Goal: Information Seeking & Learning: Find specific page/section

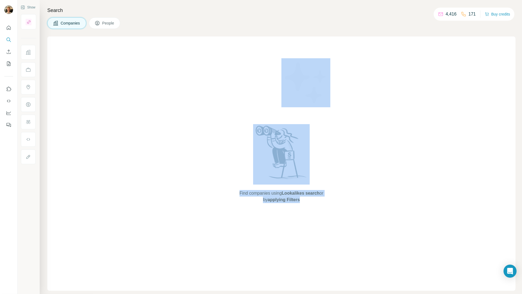
drag, startPoint x: 235, startPoint y: 115, endPoint x: 353, endPoint y: 210, distance: 151.0
click at [353, 210] on div "Find companies using Lookalikes search or by applying Filters" at bounding box center [281, 163] width 468 height 254
drag, startPoint x: 360, startPoint y: 146, endPoint x: 131, endPoint y: 77, distance: 239.0
click at [360, 146] on div "Find companies using Lookalikes search or by applying Filters" at bounding box center [281, 163] width 468 height 254
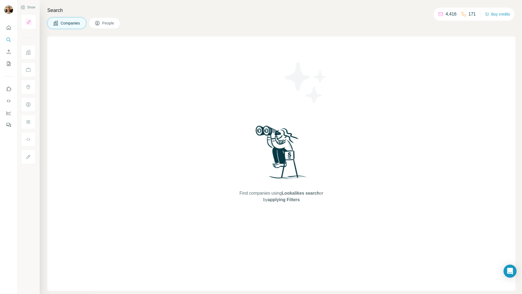
click at [8, 42] on button "Search" at bounding box center [8, 40] width 9 height 10
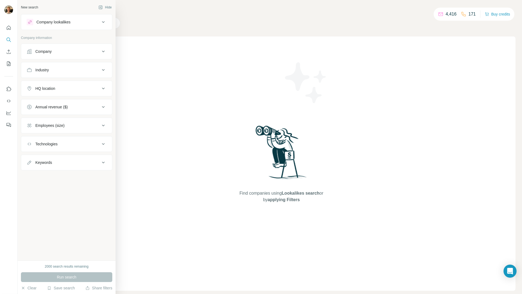
click at [33, 56] on button "Company" at bounding box center [66, 51] width 91 height 13
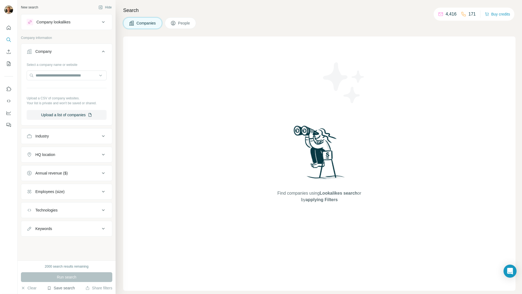
click at [57, 290] on button "Save search" at bounding box center [61, 287] width 28 height 5
click at [68, 275] on div "View my saved searches" at bounding box center [76, 278] width 57 height 11
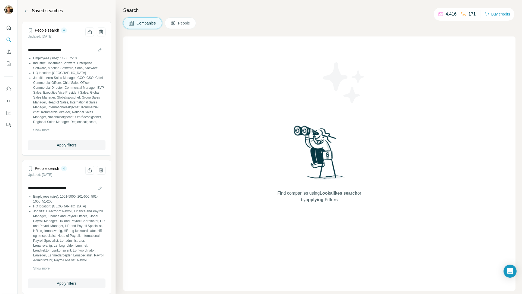
click at [57, 282] on span "Apply filters" at bounding box center [67, 282] width 20 height 5
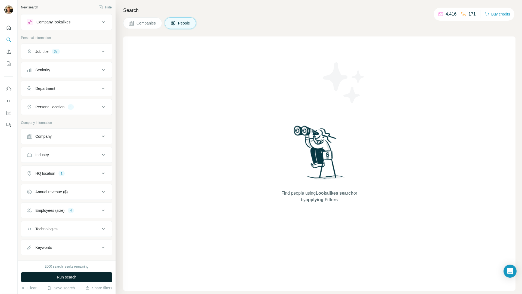
click at [55, 273] on button "Run search" at bounding box center [66, 277] width 91 height 10
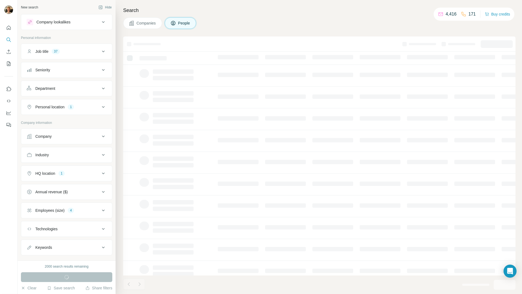
drag, startPoint x: 42, startPoint y: 265, endPoint x: 97, endPoint y: 265, distance: 54.9
click at [97, 265] on div "2000 search results remaining" at bounding box center [66, 266] width 91 height 5
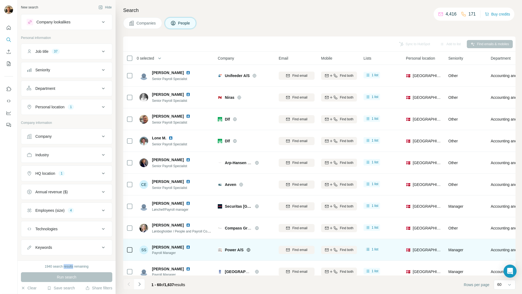
click at [340, 283] on footer "1 - 60 of 1,637 results Rows per page 60" at bounding box center [319, 284] width 392 height 18
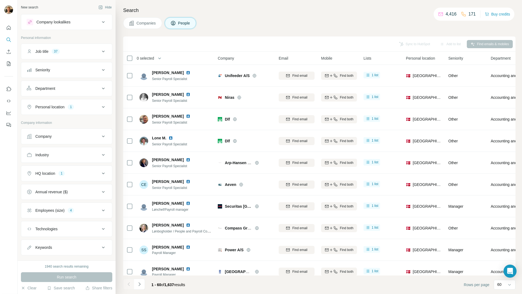
click at [144, 57] on span "0 selected" at bounding box center [145, 57] width 17 height 5
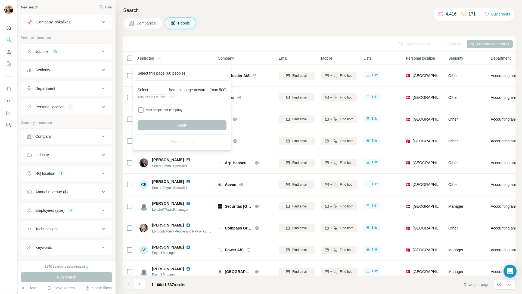
click at [227, 91] on div "Select from this page onwards (max 500)" at bounding box center [182, 90] width 89 height 10
click at [154, 87] on input "Select a number (up to 500)" at bounding box center [158, 90] width 17 height 10
type input "***"
click at [220, 108] on input "Max people per company" at bounding box center [217, 110] width 17 height 10
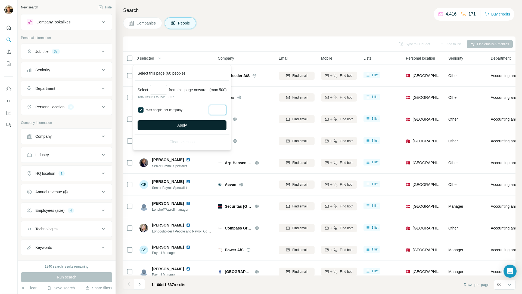
type input "*"
click at [210, 124] on button "Apply" at bounding box center [182, 125] width 89 height 10
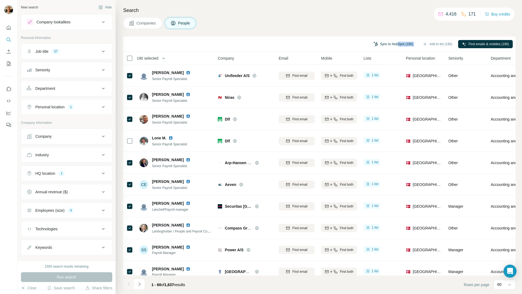
click at [393, 43] on div "Sync to HubSpot (190) Add to list (190) Find emails & mobiles (190)" at bounding box center [319, 44] width 387 height 10
click at [154, 57] on span "190 selected" at bounding box center [147, 57] width 21 height 5
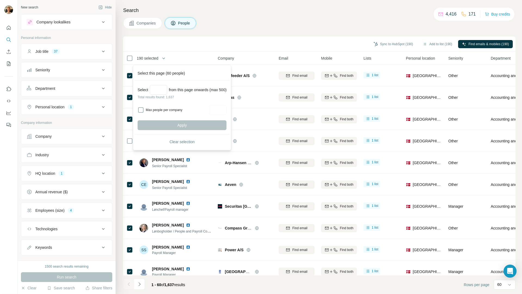
click at [295, 43] on div "Sync to HubSpot (190) Add to list (190) Find emails & mobiles (190)" at bounding box center [319, 44] width 387 height 10
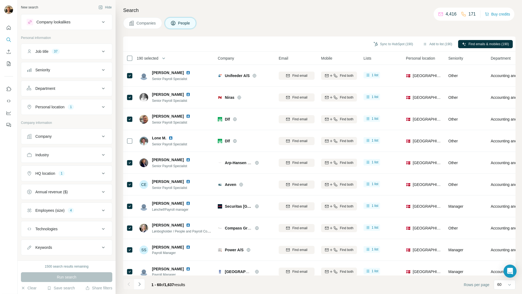
click at [141, 288] on button "Navigate to next page" at bounding box center [139, 283] width 11 height 11
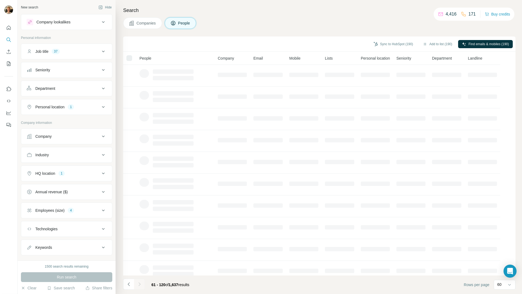
click at [141, 287] on div at bounding box center [139, 283] width 11 height 11
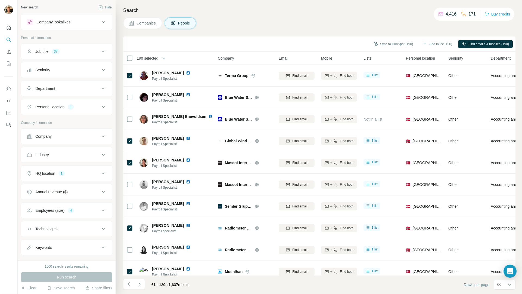
click at [141, 287] on button "Navigate to next page" at bounding box center [139, 283] width 11 height 11
click at [141, 287] on div at bounding box center [139, 283] width 11 height 11
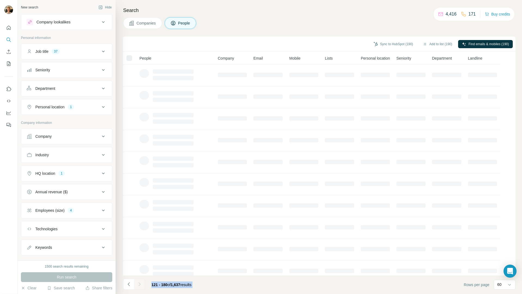
click at [141, 287] on div at bounding box center [139, 283] width 11 height 11
click at [142, 287] on button "Navigate to next page" at bounding box center [139, 283] width 11 height 11
click at [141, 287] on div at bounding box center [139, 283] width 11 height 11
click at [141, 288] on div at bounding box center [139, 283] width 11 height 11
click at [141, 287] on div at bounding box center [139, 283] width 11 height 11
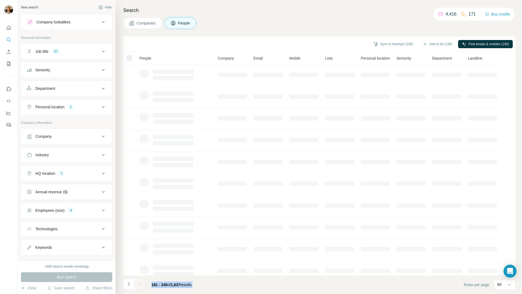
click at [141, 288] on div at bounding box center [139, 283] width 11 height 11
click at [141, 287] on button "Navigate to next page" at bounding box center [139, 283] width 11 height 11
click at [141, 287] on div at bounding box center [139, 283] width 11 height 11
click at [142, 286] on div at bounding box center [139, 283] width 11 height 11
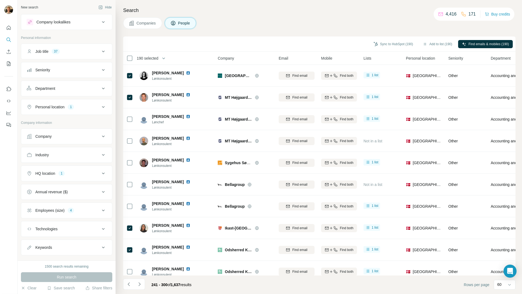
click at [142, 286] on icon "Navigate to next page" at bounding box center [139, 283] width 5 height 5
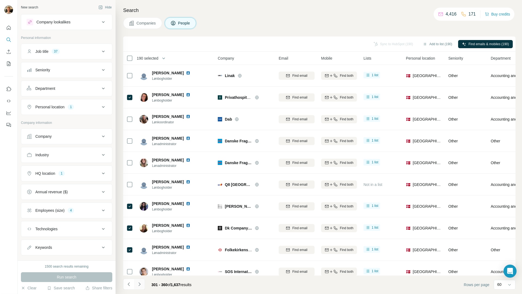
click at [142, 284] on icon "Navigate to next page" at bounding box center [139, 283] width 5 height 5
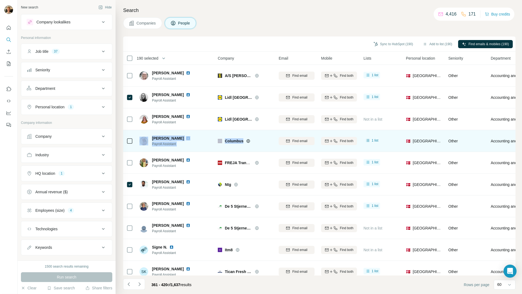
drag, startPoint x: 146, startPoint y: 131, endPoint x: 211, endPoint y: 159, distance: 71.5
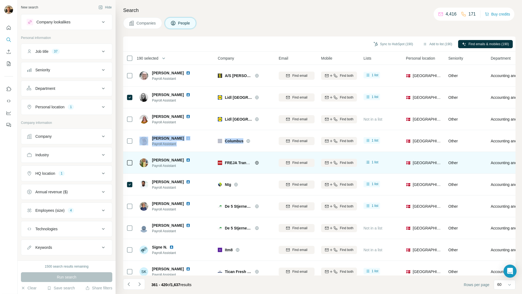
click at [0, 0] on tr "[PERSON_NAME] Payroll Assistant Columbus Find email Find both 1 list 🇩🇰 [GEOGRA…" at bounding box center [0, 0] width 0 height 0
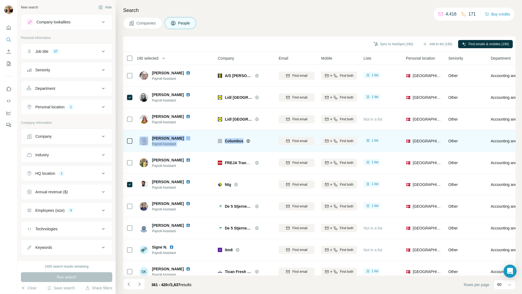
click at [190, 150] on td "[PERSON_NAME] Payroll Assistant" at bounding box center [175, 141] width 79 height 22
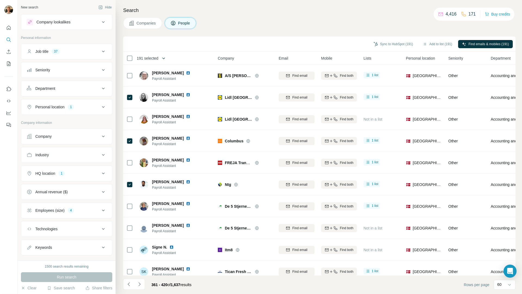
click at [165, 58] on icon "button" at bounding box center [163, 57] width 5 height 5
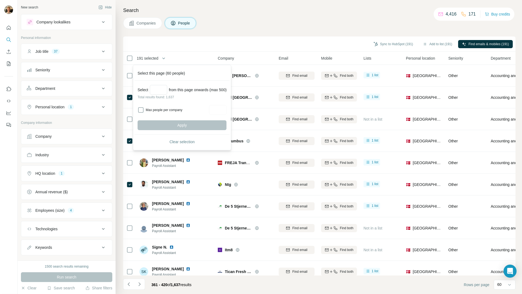
click at [162, 59] on icon "button" at bounding box center [163, 57] width 5 height 5
click at [169, 53] on th "191 selected" at bounding box center [166, 58] width 87 height 13
click at [166, 58] on icon "button" at bounding box center [163, 57] width 5 height 5
click at [165, 58] on icon "button" at bounding box center [163, 57] width 5 height 5
click at [163, 58] on icon "button" at bounding box center [163, 57] width 5 height 5
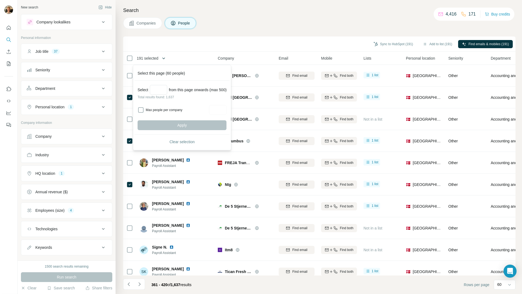
click at [163, 58] on icon "button" at bounding box center [163, 57] width 5 height 5
click at [129, 285] on icon "Navigate to previous page" at bounding box center [129, 284] width 2 height 4
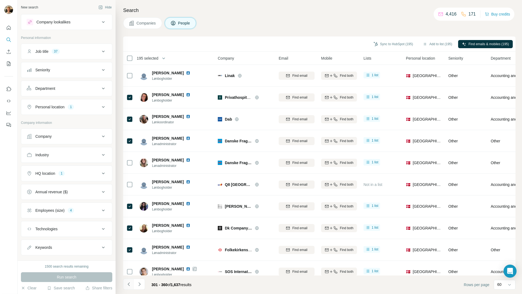
click at [126, 284] on button "Navigate to previous page" at bounding box center [128, 283] width 11 height 11
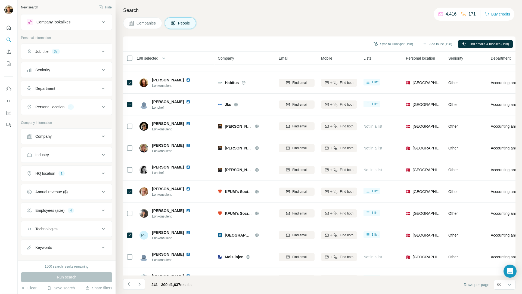
scroll to position [796, 0]
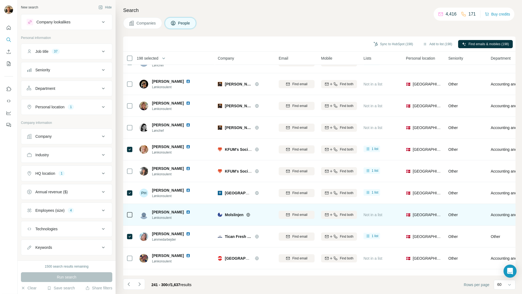
click at [132, 217] on icon at bounding box center [129, 214] width 7 height 7
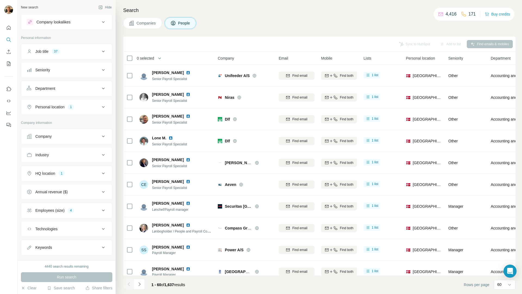
click at [5, 26] on button "Quick start" at bounding box center [8, 28] width 9 height 10
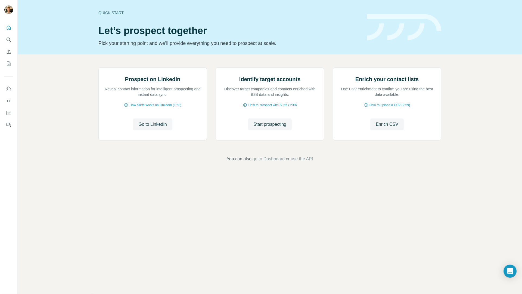
click at [8, 37] on icon "Search" at bounding box center [8, 39] width 5 height 5
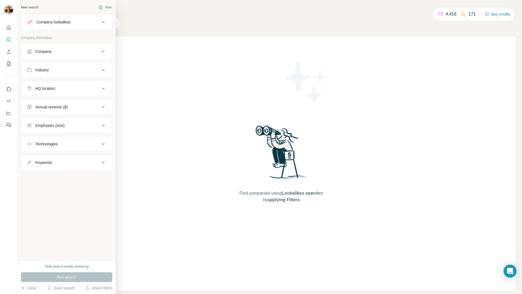
drag, startPoint x: 102, startPoint y: 288, endPoint x: 103, endPoint y: 293, distance: 5.6
click at [101, 288] on button "Share filters" at bounding box center [98, 287] width 27 height 5
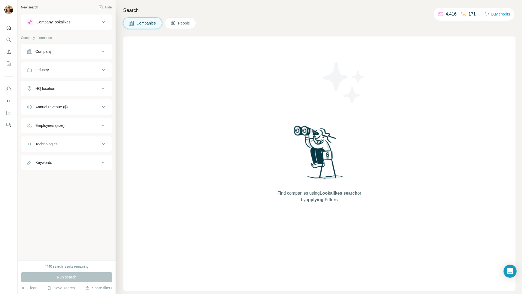
click at [178, 26] on button "People" at bounding box center [181, 22] width 32 height 11
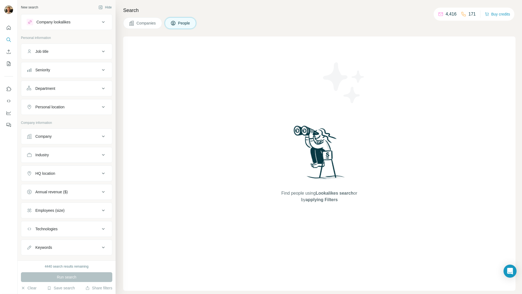
click at [471, 13] on p "171" at bounding box center [471, 14] width 7 height 7
click at [468, 15] on p "171" at bounding box center [471, 14] width 7 height 7
drag, startPoint x: 467, startPoint y: 15, endPoint x: 485, endPoint y: 14, distance: 17.7
click at [485, 14] on div "4,416 171 Buy credits" at bounding box center [474, 14] width 81 height 13
click at [467, 21] on div "Companies People" at bounding box center [319, 22] width 392 height 11
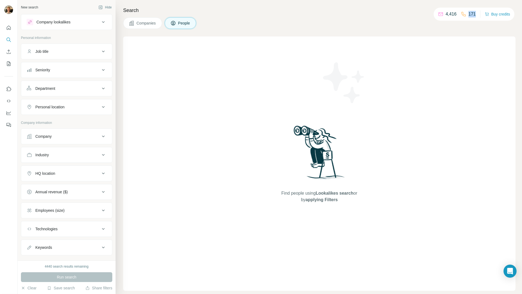
drag, startPoint x: 468, startPoint y: 15, endPoint x: 473, endPoint y: 20, distance: 7.3
click at [476, 13] on div "4,416 171 Buy credits" at bounding box center [474, 14] width 81 height 13
click at [8, 116] on button "Dashboard" at bounding box center [8, 113] width 9 height 10
